Goal: Check status: Check status

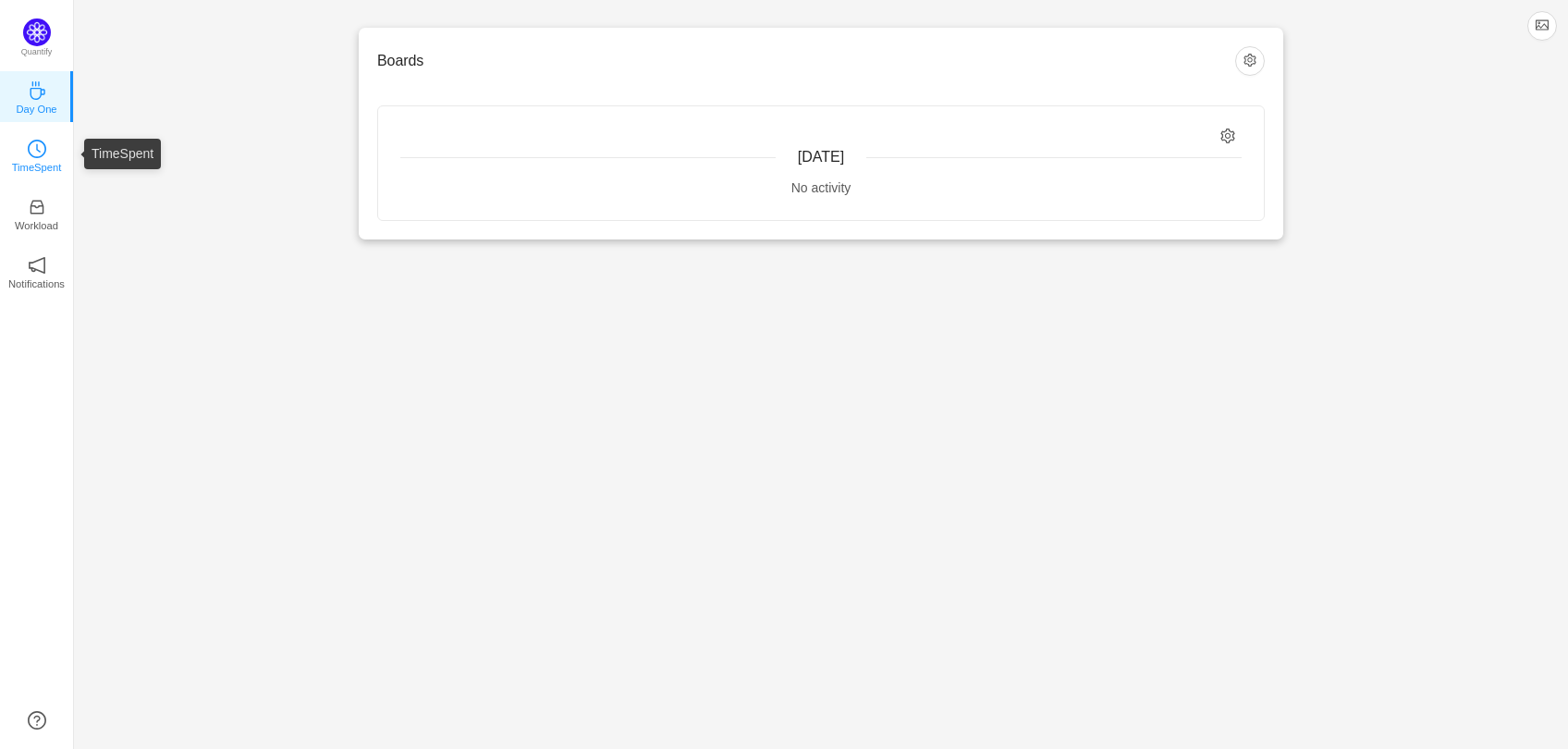
click at [45, 168] on p "TimeSpent" at bounding box center [37, 167] width 50 height 17
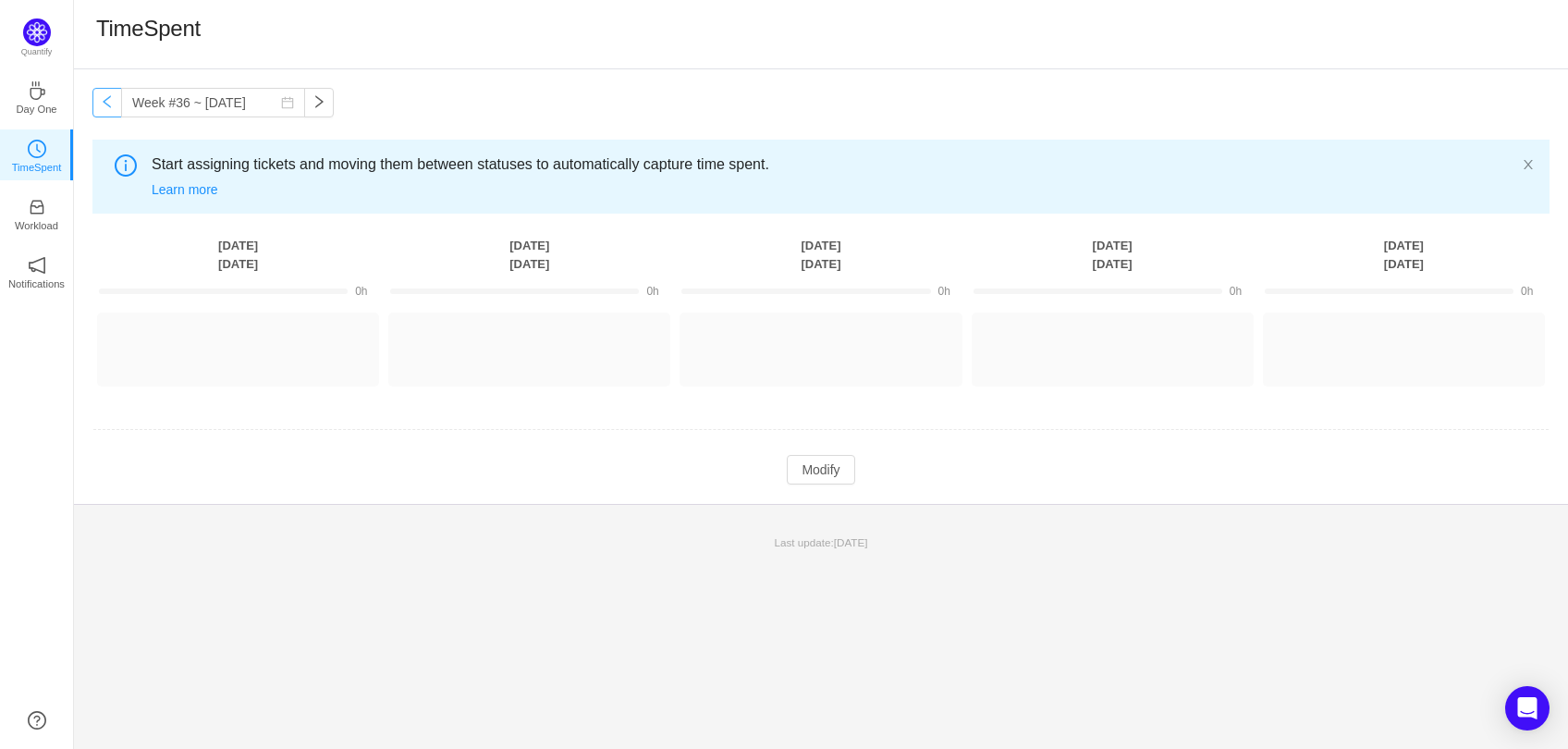
click at [101, 105] on button "button" at bounding box center [108, 103] width 30 height 30
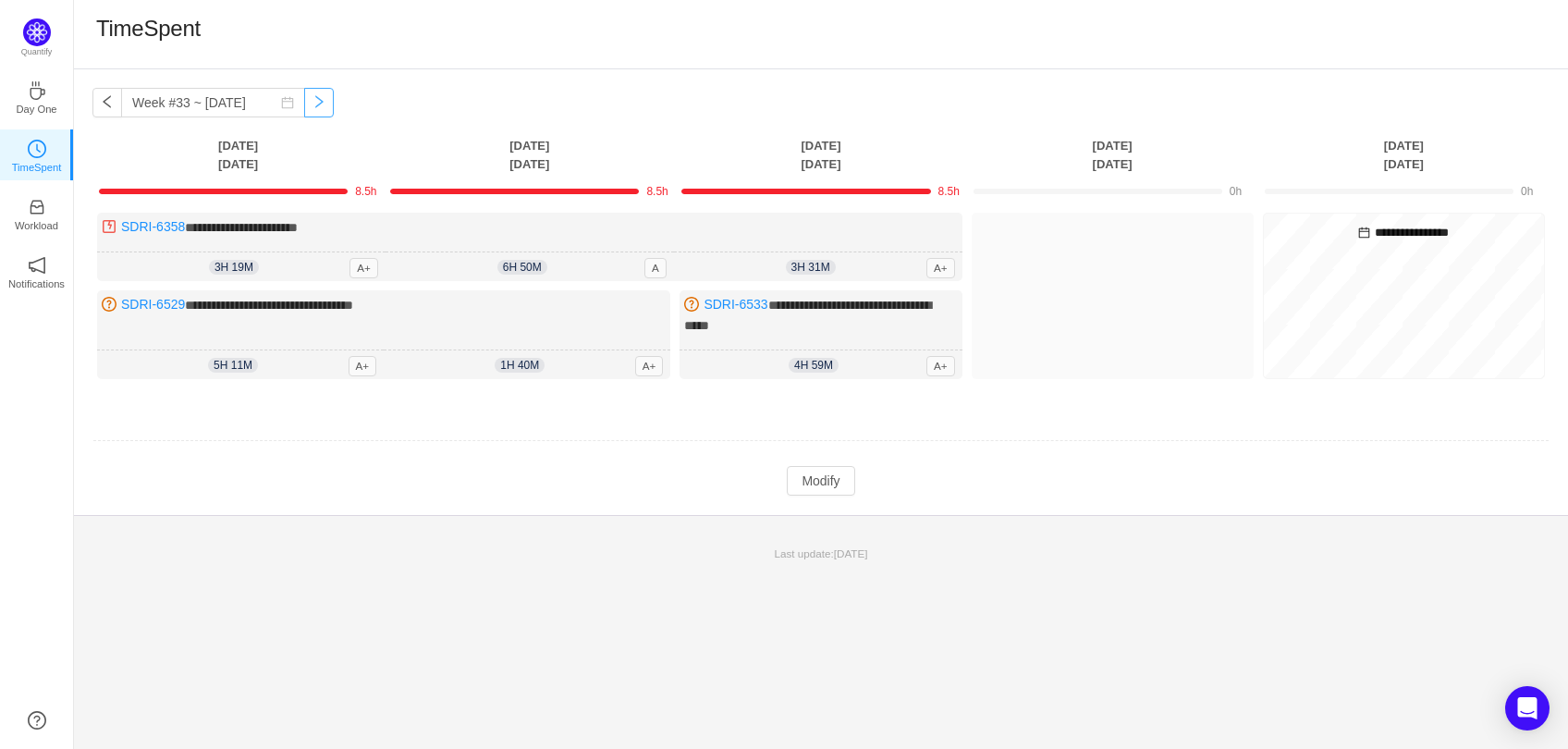
click at [313, 111] on button "button" at bounding box center [319, 103] width 30 height 30
type input "Week #34 ~ [DATE]"
